Goal: Task Accomplishment & Management: Use online tool/utility

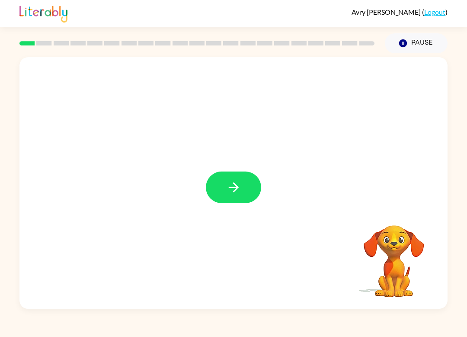
click at [225, 190] on button "button" at bounding box center [233, 187] width 55 height 32
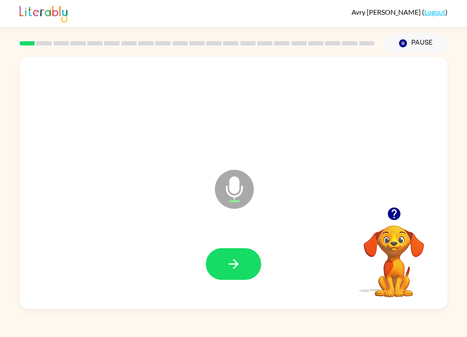
click at [231, 260] on icon "button" at bounding box center [233, 263] width 15 height 15
click at [231, 265] on icon "button" at bounding box center [233, 263] width 15 height 15
click at [233, 264] on icon "button" at bounding box center [233, 264] width 10 height 10
click at [230, 267] on icon "button" at bounding box center [233, 263] width 15 height 15
click at [224, 245] on div at bounding box center [233, 264] width 411 height 72
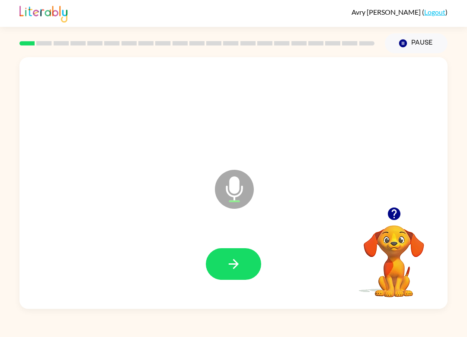
click at [233, 258] on icon "button" at bounding box center [233, 263] width 15 height 15
click at [232, 261] on icon "button" at bounding box center [233, 263] width 15 height 15
click at [227, 264] on icon "button" at bounding box center [233, 263] width 15 height 15
click at [236, 269] on icon "button" at bounding box center [233, 263] width 15 height 15
click at [240, 250] on button "button" at bounding box center [233, 264] width 55 height 32
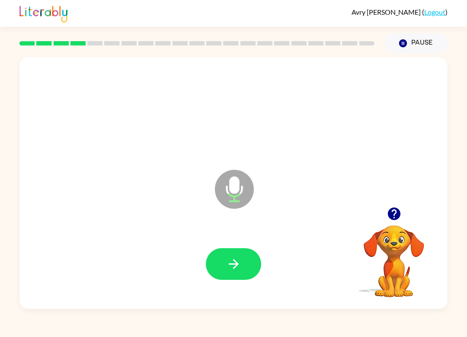
click at [237, 254] on button "button" at bounding box center [233, 264] width 55 height 32
click at [247, 265] on button "button" at bounding box center [233, 264] width 55 height 32
click at [238, 263] on icon "button" at bounding box center [233, 263] width 15 height 15
click at [238, 260] on icon "button" at bounding box center [233, 263] width 15 height 15
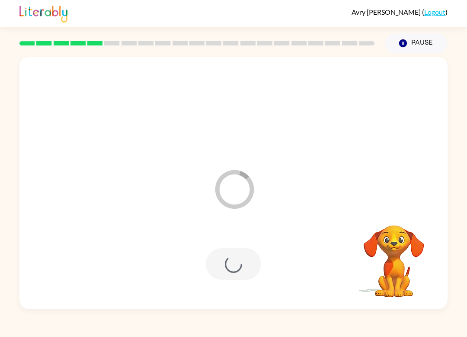
click at [399, 202] on div "Loader Your response is being sent to our graders" at bounding box center [233, 182] width 428 height 251
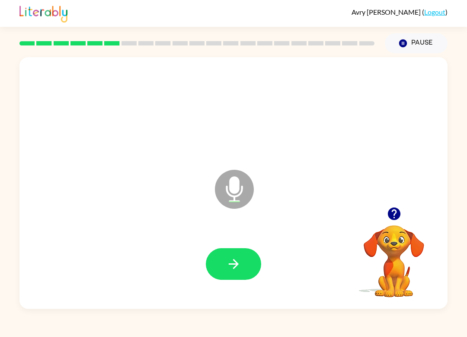
click at [221, 269] on button "button" at bounding box center [233, 264] width 55 height 32
click at [245, 287] on div at bounding box center [233, 264] width 411 height 72
click at [229, 270] on icon "button" at bounding box center [233, 263] width 15 height 15
click at [236, 279] on button "button" at bounding box center [233, 264] width 55 height 32
click at [230, 250] on button "button" at bounding box center [233, 264] width 55 height 32
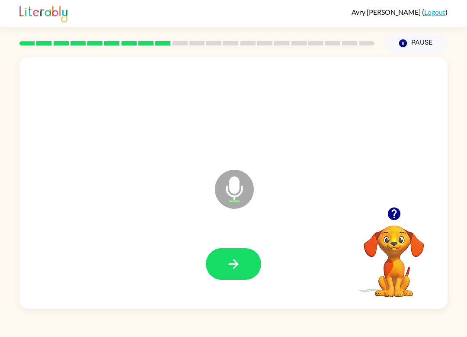
click at [251, 250] on button "button" at bounding box center [233, 264] width 55 height 32
click at [240, 256] on icon "button" at bounding box center [233, 263] width 15 height 15
click at [235, 264] on icon "button" at bounding box center [233, 264] width 10 height 10
click at [252, 268] on button "button" at bounding box center [233, 264] width 55 height 32
click at [248, 272] on button "button" at bounding box center [233, 264] width 55 height 32
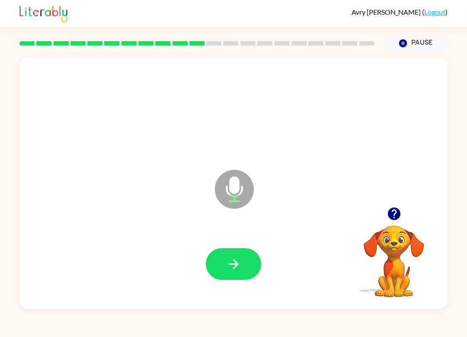
click at [241, 273] on button "button" at bounding box center [233, 264] width 55 height 32
click at [250, 255] on button "button" at bounding box center [233, 264] width 55 height 32
click at [248, 275] on button "button" at bounding box center [233, 264] width 55 height 32
click at [228, 265] on icon "button" at bounding box center [233, 263] width 15 height 15
click at [244, 272] on button "button" at bounding box center [233, 264] width 55 height 32
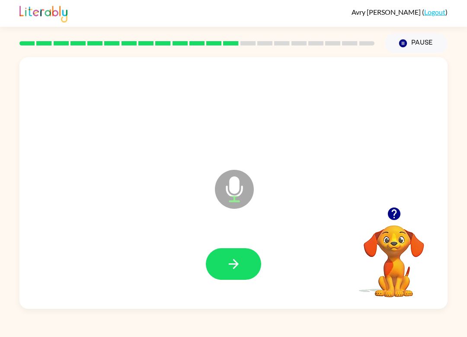
click at [221, 251] on button "button" at bounding box center [233, 264] width 55 height 32
click at [243, 266] on button "button" at bounding box center [233, 264] width 55 height 32
click at [247, 266] on button "button" at bounding box center [233, 264] width 55 height 32
click at [239, 267] on icon "button" at bounding box center [233, 263] width 15 height 15
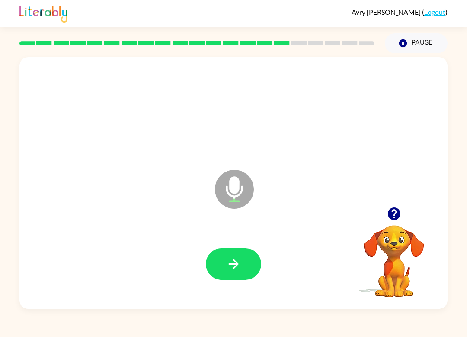
click at [237, 269] on icon "button" at bounding box center [233, 263] width 15 height 15
click at [241, 278] on button "button" at bounding box center [233, 264] width 55 height 32
click at [239, 258] on icon "button" at bounding box center [233, 263] width 15 height 15
click at [239, 261] on icon "button" at bounding box center [233, 263] width 15 height 15
click at [234, 261] on icon "button" at bounding box center [233, 264] width 10 height 10
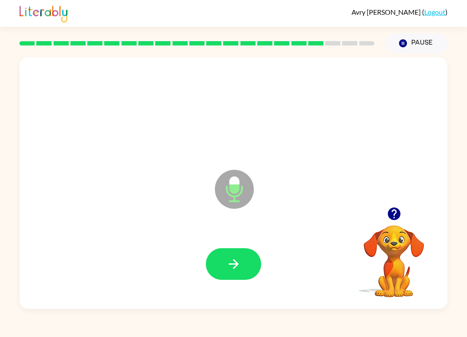
click at [237, 268] on icon "button" at bounding box center [233, 263] width 15 height 15
click at [226, 248] on button "button" at bounding box center [233, 264] width 55 height 32
click at [248, 257] on button "button" at bounding box center [233, 264] width 55 height 32
click at [243, 279] on button "button" at bounding box center [233, 264] width 55 height 32
click at [235, 258] on icon "button" at bounding box center [233, 263] width 15 height 15
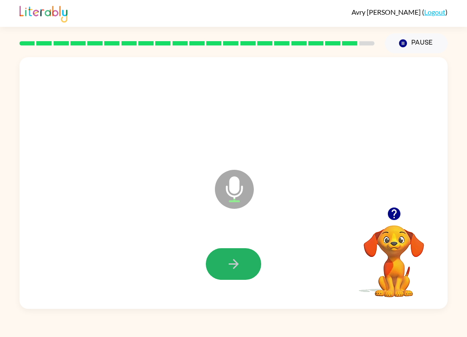
click at [240, 269] on icon "button" at bounding box center [233, 263] width 15 height 15
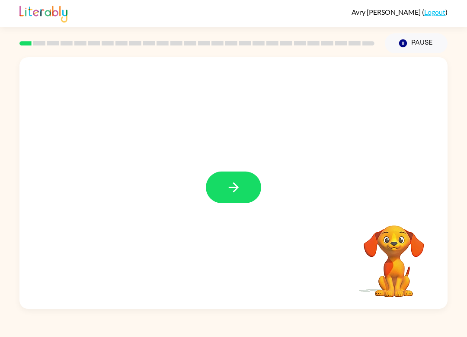
click at [234, 185] on icon "button" at bounding box center [233, 186] width 15 height 15
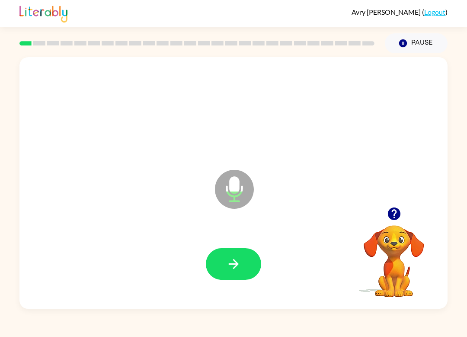
click at [242, 269] on button "button" at bounding box center [233, 264] width 55 height 32
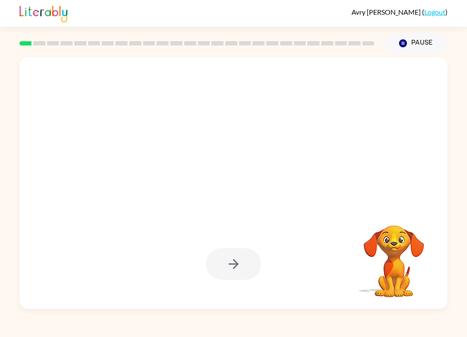
click at [369, 240] on video "Your browser must support playing .mp4 files to use Literably. Please try using…" at bounding box center [394, 255] width 87 height 87
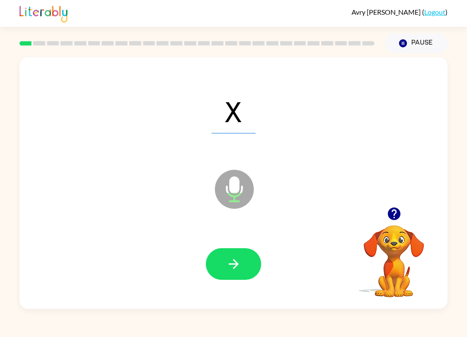
click at [252, 252] on button "button" at bounding box center [233, 264] width 55 height 32
click at [233, 261] on icon "button" at bounding box center [233, 263] width 15 height 15
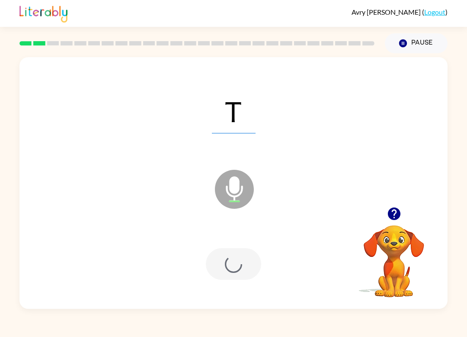
click at [226, 270] on div at bounding box center [233, 264] width 55 height 32
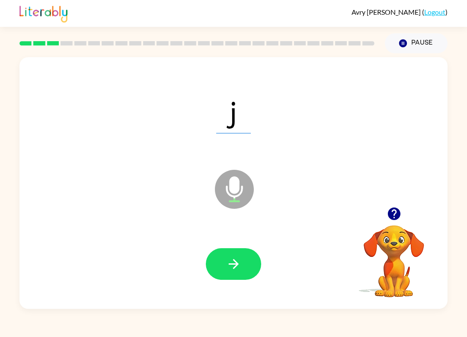
click at [247, 272] on button "button" at bounding box center [233, 264] width 55 height 32
click at [237, 272] on button "button" at bounding box center [233, 264] width 55 height 32
click at [234, 252] on button "button" at bounding box center [233, 264] width 55 height 32
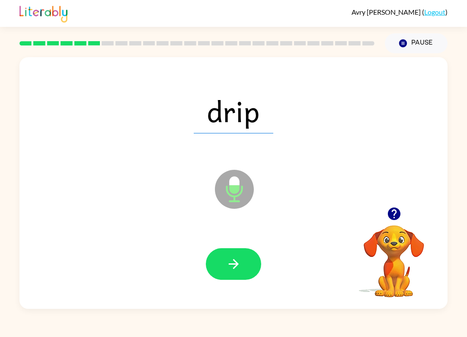
click at [239, 261] on icon "button" at bounding box center [233, 263] width 15 height 15
click at [243, 274] on button "button" at bounding box center [233, 264] width 55 height 32
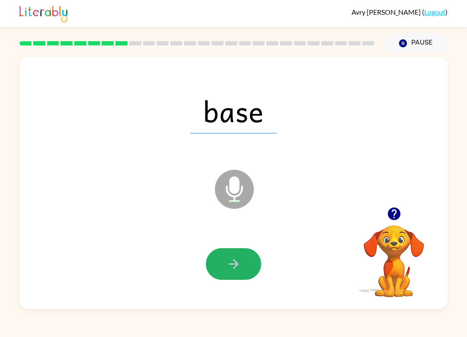
click at [239, 255] on button "button" at bounding box center [233, 264] width 55 height 32
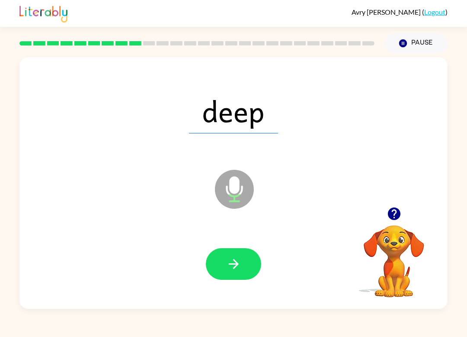
click at [247, 260] on button "button" at bounding box center [233, 264] width 55 height 32
click at [234, 252] on button "button" at bounding box center [233, 264] width 55 height 32
click at [235, 270] on icon "button" at bounding box center [233, 263] width 15 height 15
click at [250, 260] on button "button" at bounding box center [233, 264] width 55 height 32
click at [241, 266] on button "button" at bounding box center [233, 264] width 55 height 32
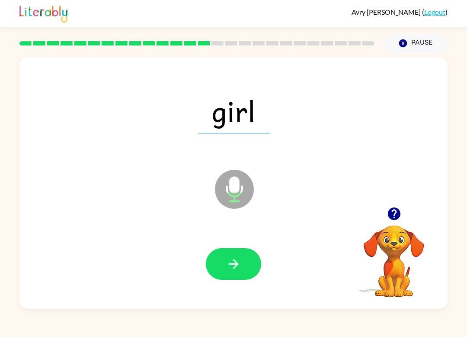
click at [236, 279] on button "button" at bounding box center [233, 264] width 55 height 32
click at [224, 251] on button "button" at bounding box center [233, 264] width 55 height 32
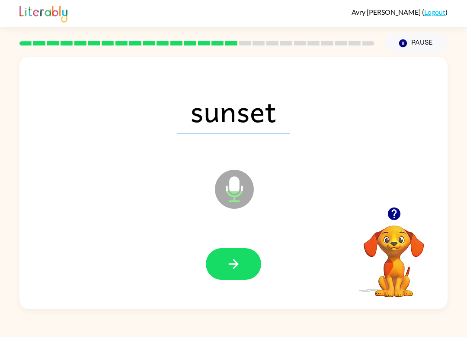
click at [234, 263] on icon "button" at bounding box center [233, 263] width 15 height 15
click at [212, 277] on div at bounding box center [233, 264] width 55 height 32
click at [236, 268] on icon "button" at bounding box center [233, 263] width 15 height 15
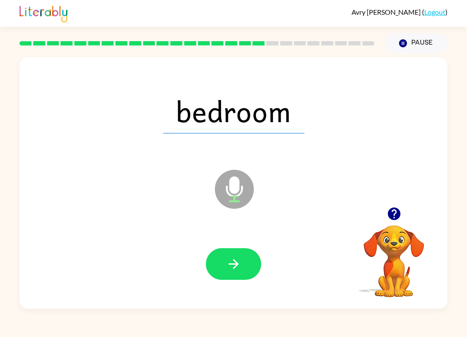
click at [245, 274] on button "button" at bounding box center [233, 264] width 55 height 32
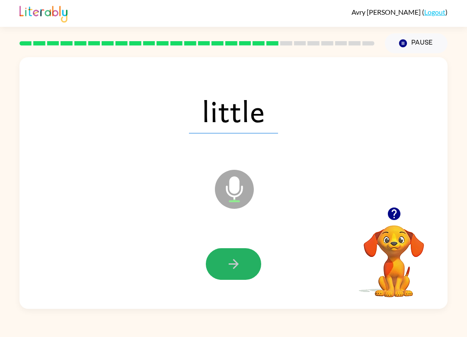
click at [254, 266] on button "button" at bounding box center [233, 264] width 55 height 32
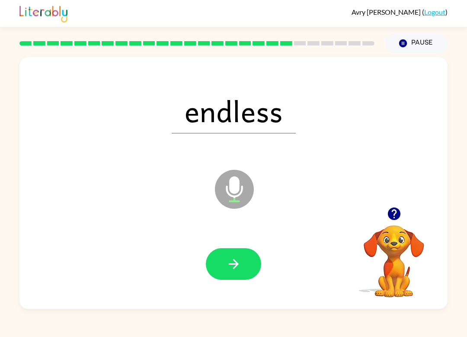
click at [242, 272] on button "button" at bounding box center [233, 264] width 55 height 32
click at [240, 270] on icon "button" at bounding box center [233, 263] width 15 height 15
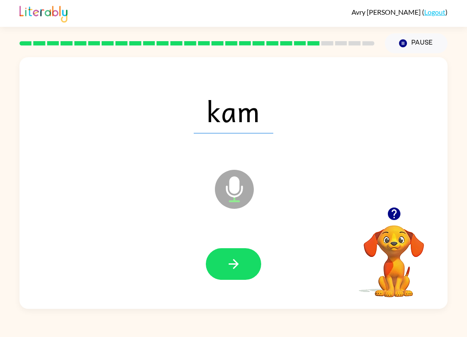
click at [235, 270] on icon "button" at bounding box center [233, 263] width 15 height 15
click at [247, 262] on button "button" at bounding box center [233, 264] width 55 height 32
click at [237, 263] on icon "button" at bounding box center [233, 264] width 10 height 10
click at [238, 257] on icon "button" at bounding box center [233, 263] width 15 height 15
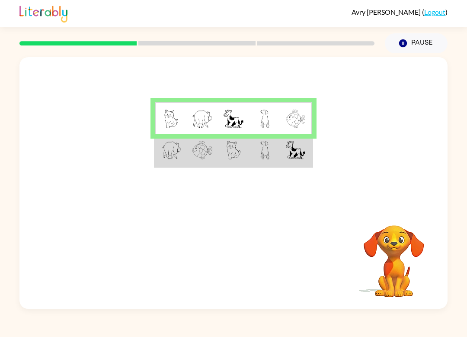
click at [199, 150] on img at bounding box center [202, 150] width 20 height 19
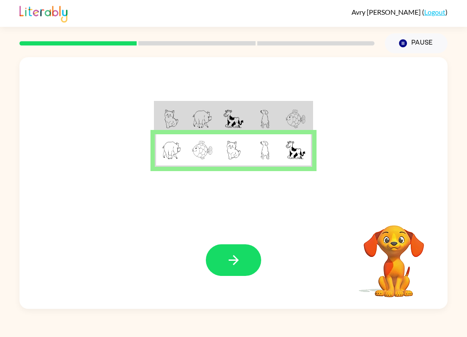
click at [228, 256] on icon "button" at bounding box center [233, 259] width 15 height 15
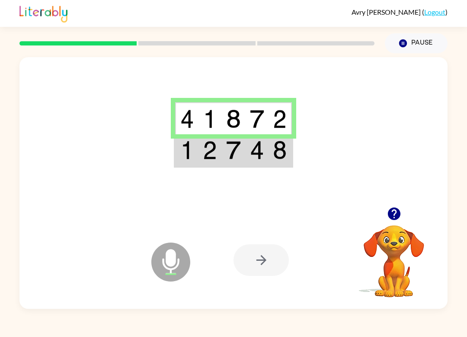
click at [246, 156] on td at bounding box center [256, 150] width 23 height 32
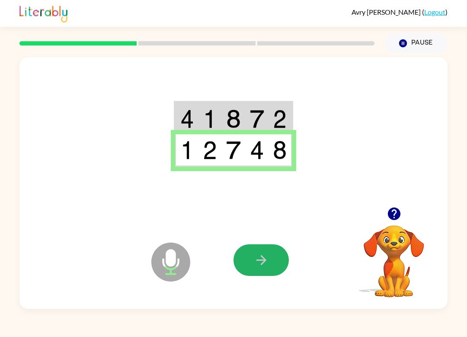
click at [268, 255] on icon "button" at bounding box center [261, 259] width 15 height 15
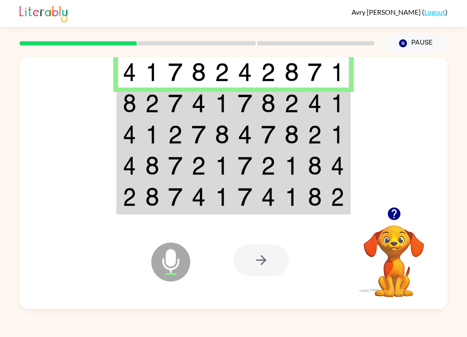
click at [192, 99] on img at bounding box center [199, 103] width 14 height 19
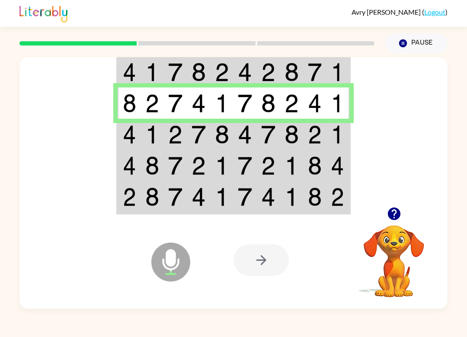
click at [147, 122] on td at bounding box center [152, 134] width 23 height 31
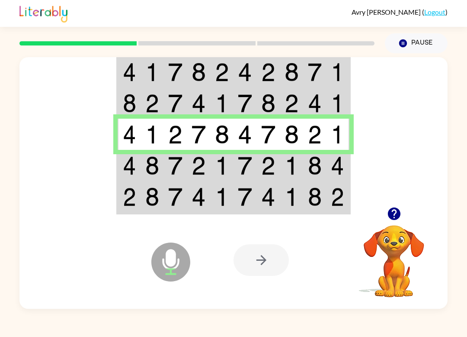
click at [229, 165] on img at bounding box center [222, 165] width 14 height 19
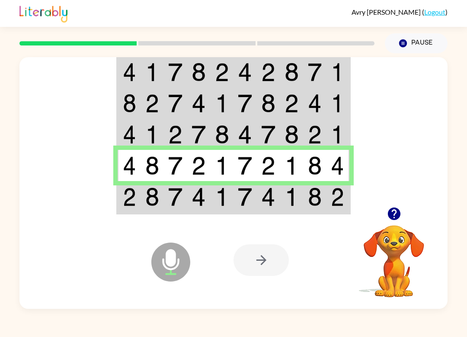
click at [272, 197] on img at bounding box center [268, 196] width 14 height 19
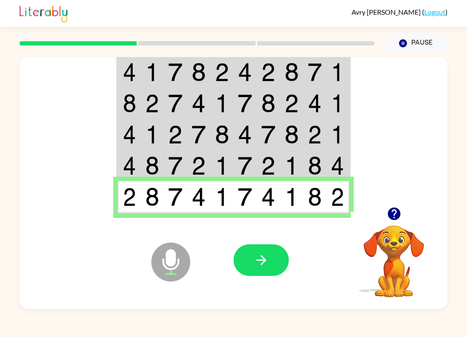
click at [269, 250] on button "button" at bounding box center [261, 260] width 55 height 32
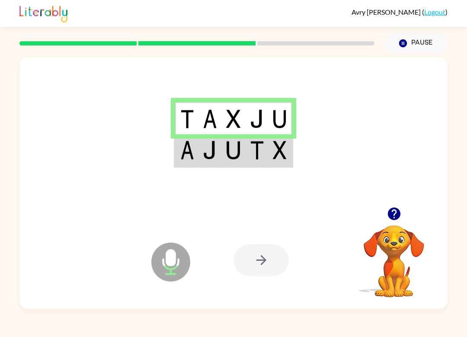
click at [237, 158] on img at bounding box center [233, 150] width 14 height 19
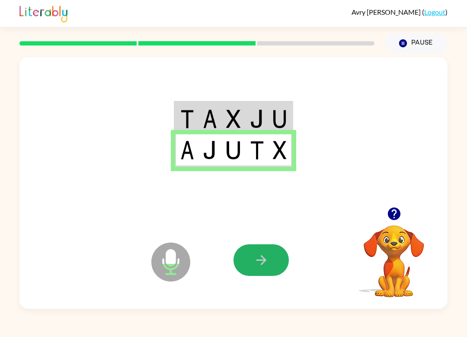
click at [276, 264] on button "button" at bounding box center [261, 260] width 55 height 32
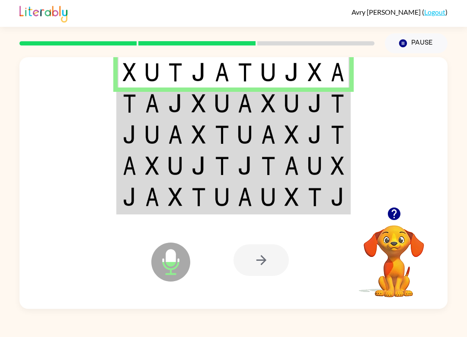
click at [151, 102] on img at bounding box center [152, 103] width 14 height 19
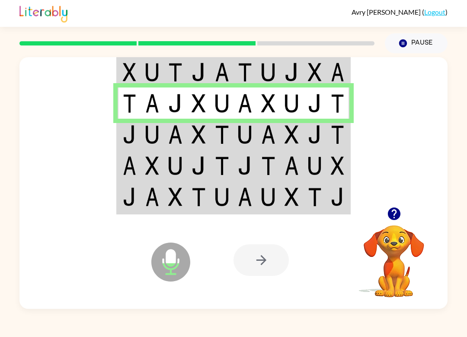
click at [182, 154] on td at bounding box center [175, 165] width 23 height 31
click at [210, 131] on td at bounding box center [198, 134] width 23 height 31
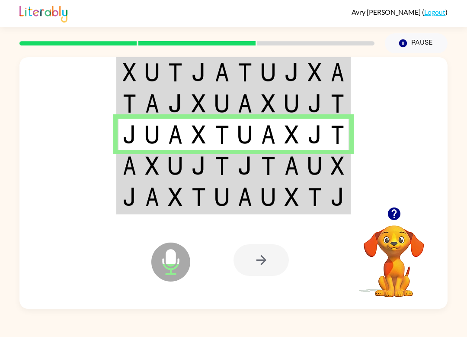
click at [237, 154] on td at bounding box center [245, 165] width 23 height 31
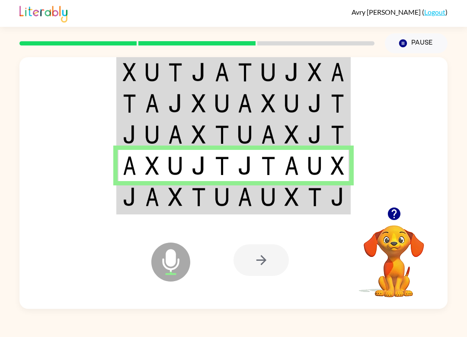
click at [323, 194] on td at bounding box center [314, 197] width 23 height 32
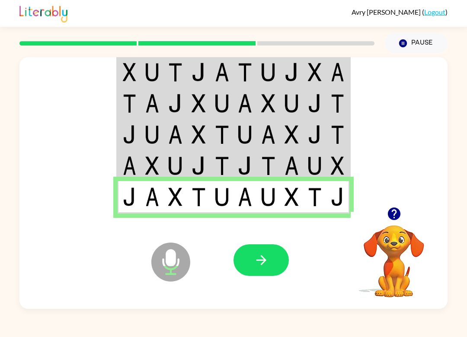
click at [272, 257] on button "button" at bounding box center [261, 260] width 55 height 32
